Goal: Task Accomplishment & Management: Complete application form

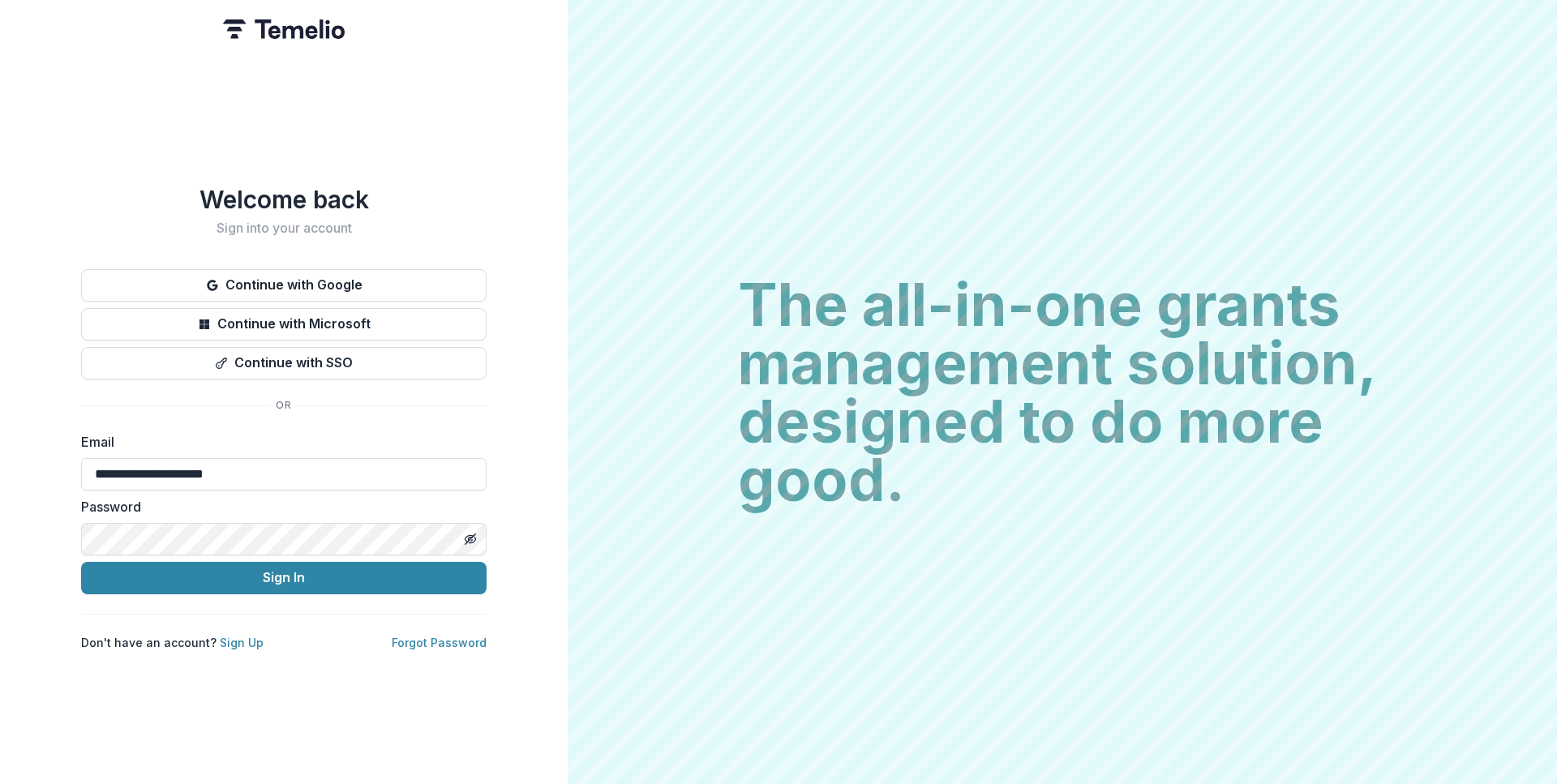
type input "**********"
click at [81, 562] on button "Sign In" at bounding box center [284, 578] width 405 height 32
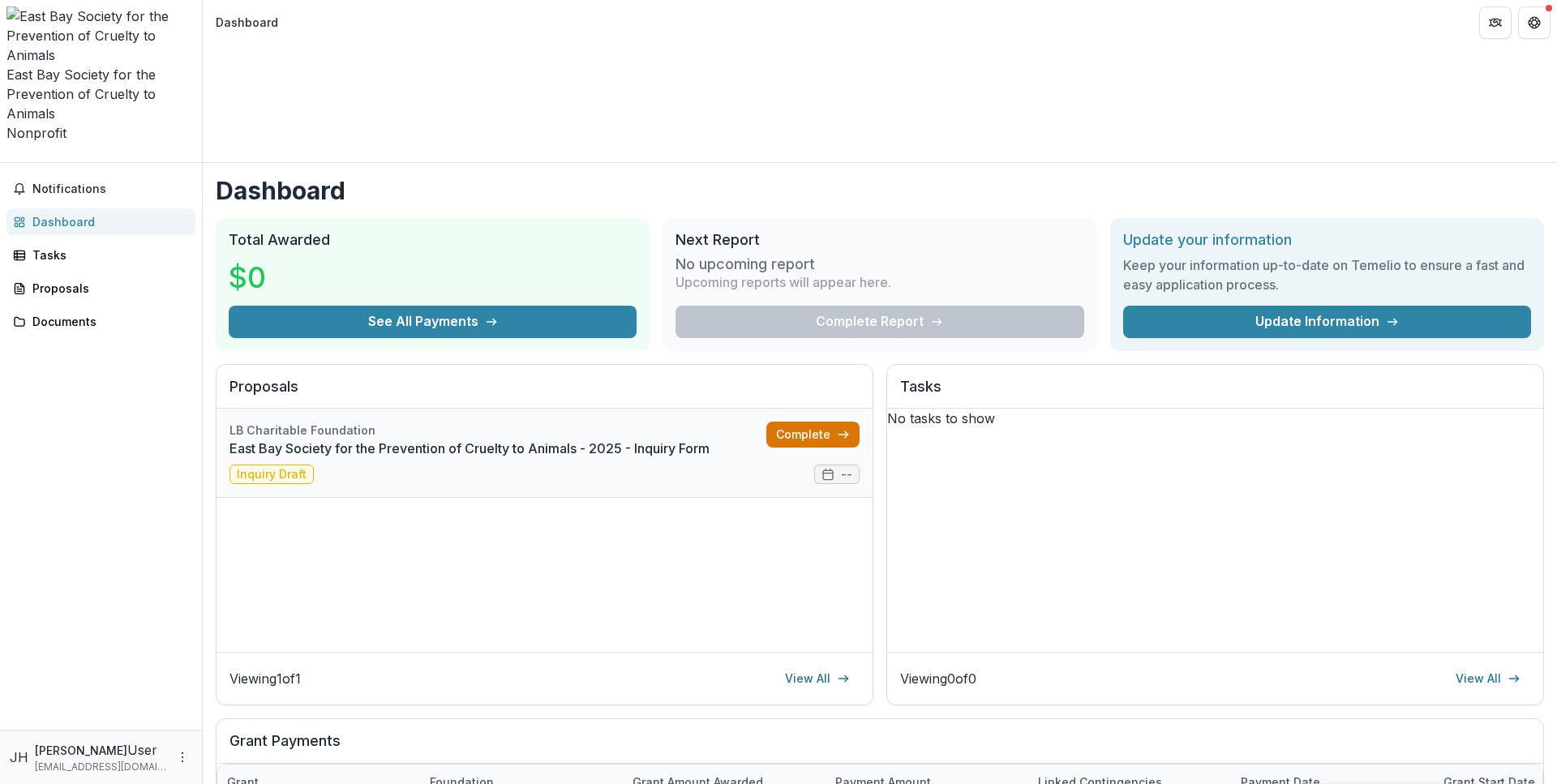
click at [811, 422] on link "Complete" at bounding box center [814, 434] width 94 height 26
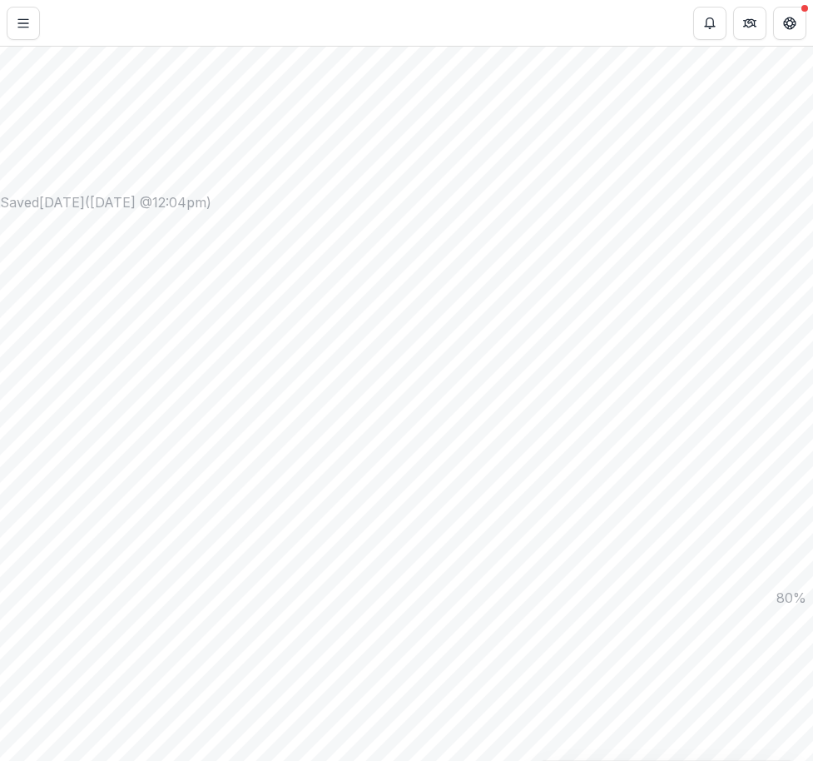
scroll to position [737, 0]
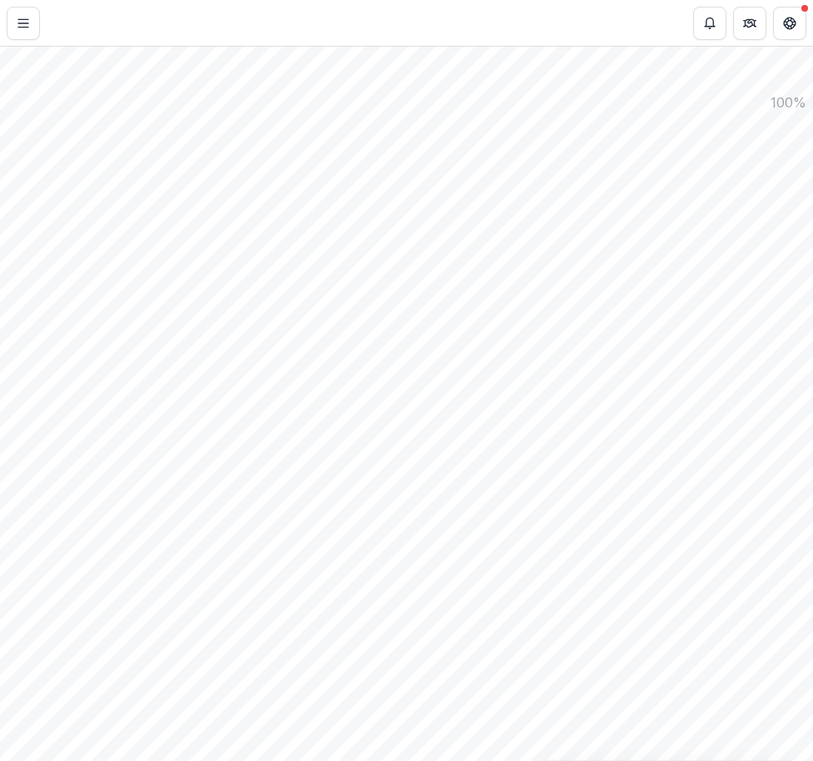
drag, startPoint x: 340, startPoint y: 742, endPoint x: 103, endPoint y: 577, distance: 288.7
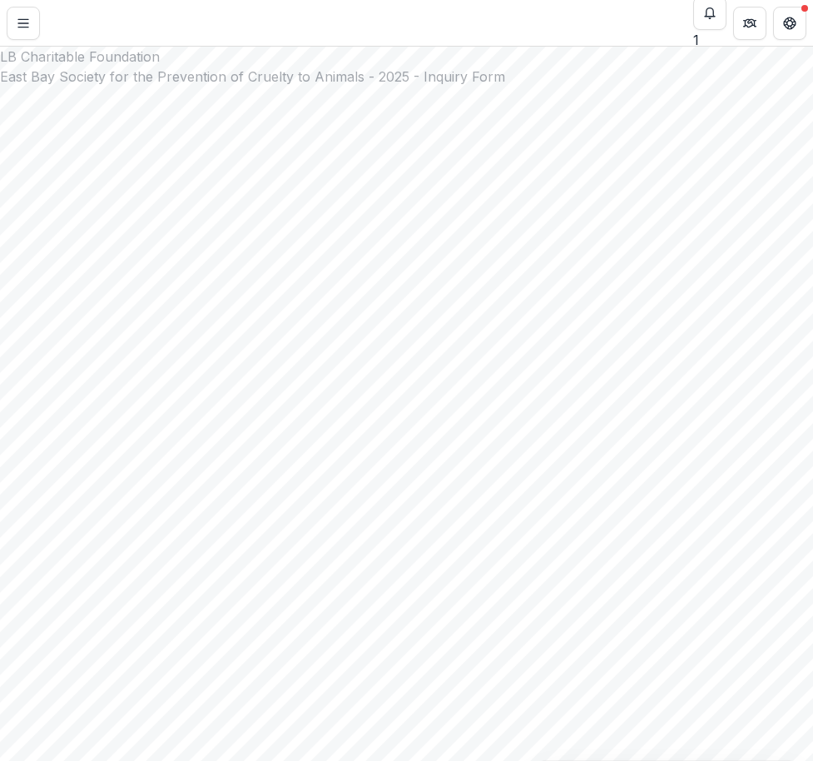
scroll to position [0, 0]
click at [0, 776] on button "Close" at bounding box center [0, 776] width 0 height 0
click at [721, 21] on button "Notifications" at bounding box center [709, 13] width 33 height 33
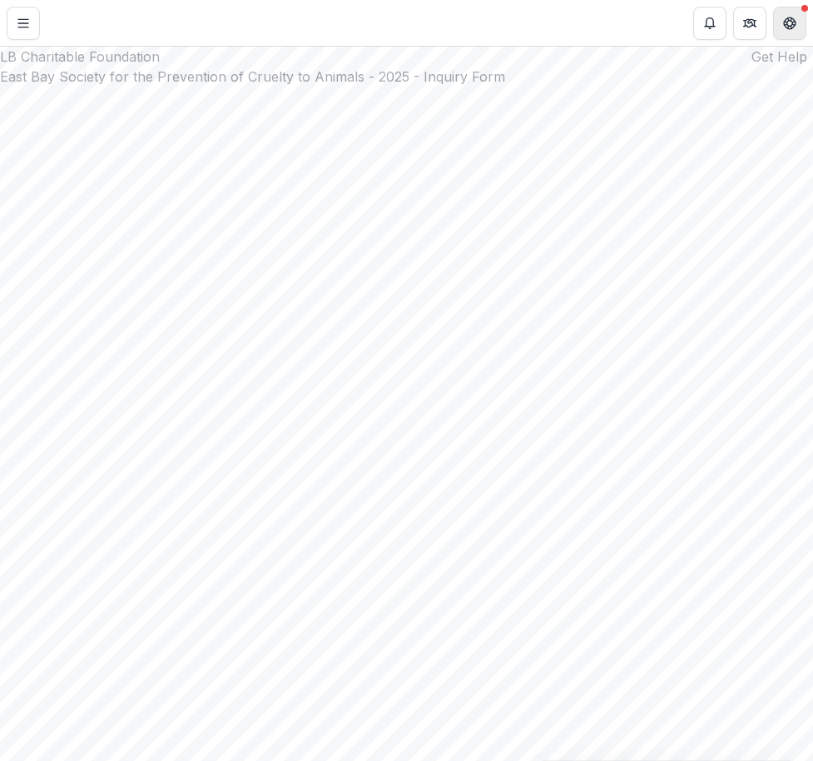
click at [801, 12] on button "Get Help" at bounding box center [789, 23] width 33 height 33
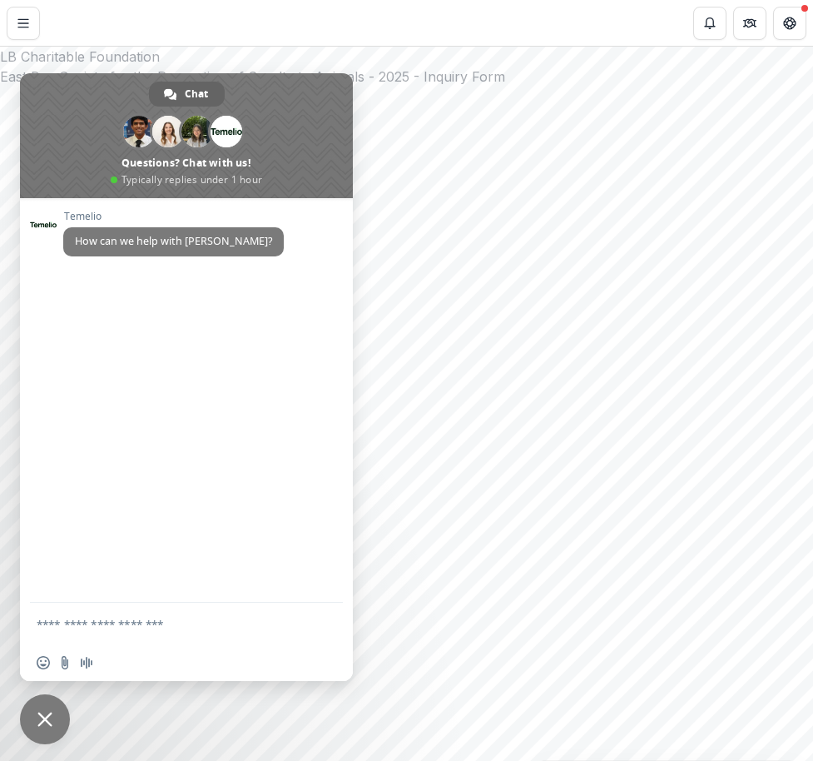
click at [36, 718] on span "Close chat" at bounding box center [45, 719] width 50 height 50
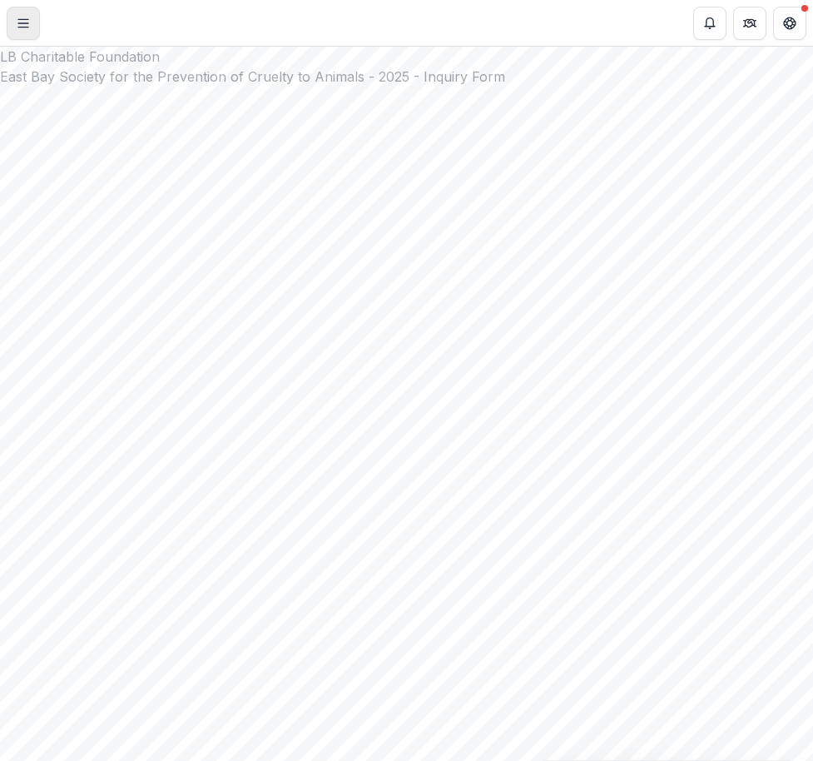
click at [28, 23] on line "Toggle Menu" at bounding box center [23, 23] width 10 height 0
click at [786, 265] on icon "More" at bounding box center [792, 257] width 13 height 13
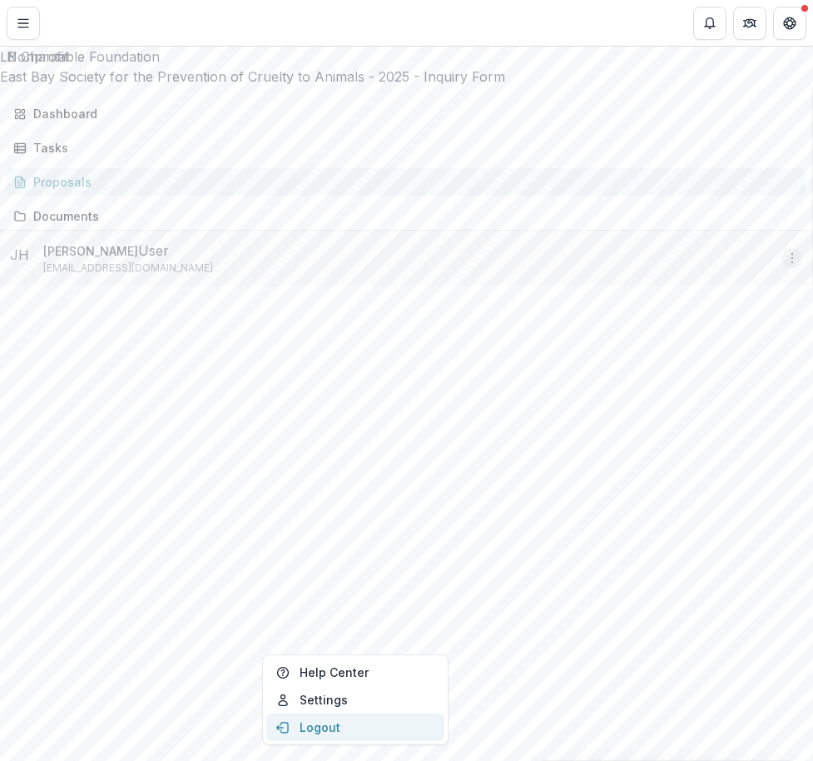
click at [288, 726] on icon "button" at bounding box center [284, 728] width 7 height 10
